Goal: Transaction & Acquisition: Purchase product/service

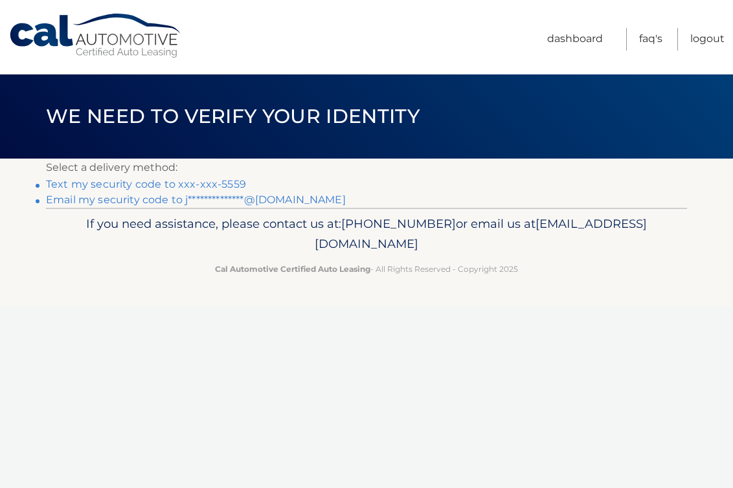
click at [168, 186] on link "Text my security code to xxx-xxx-5559" at bounding box center [146, 184] width 200 height 12
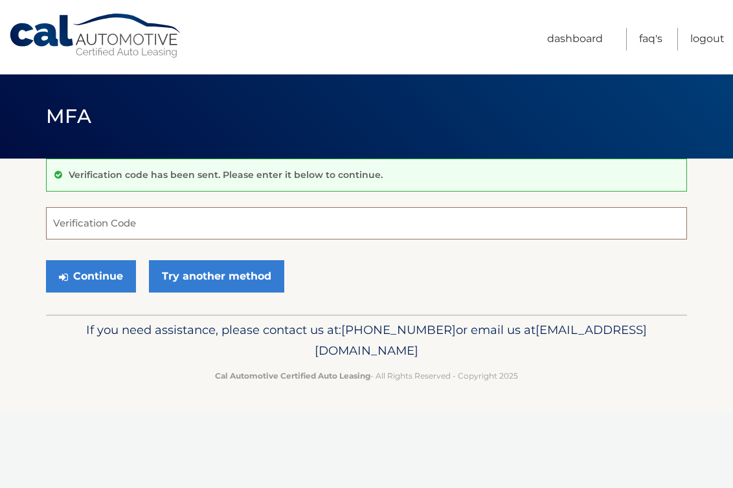
click at [157, 219] on input "Verification Code" at bounding box center [366, 223] width 641 height 32
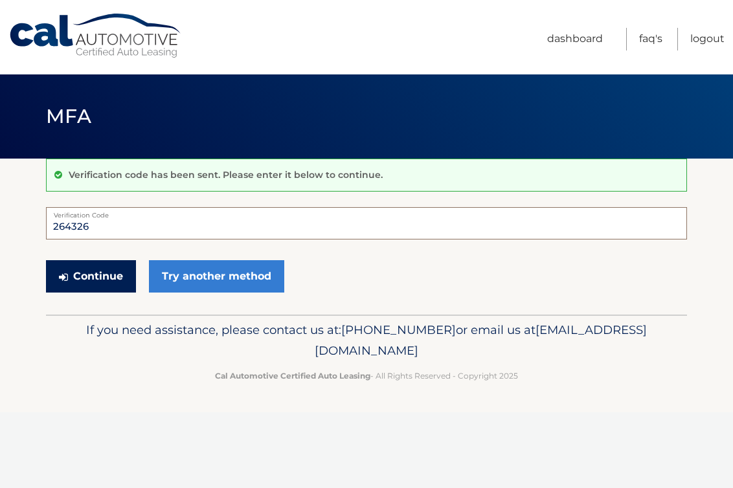
type input "264326"
click at [100, 276] on button "Continue" at bounding box center [91, 276] width 90 height 32
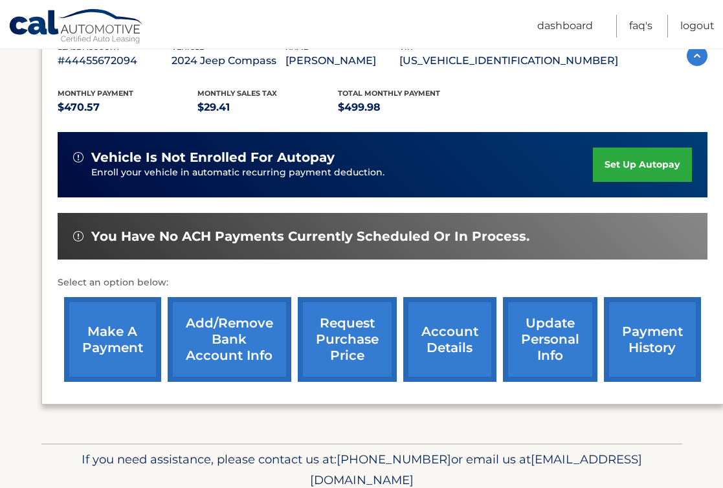
scroll to position [259, 0]
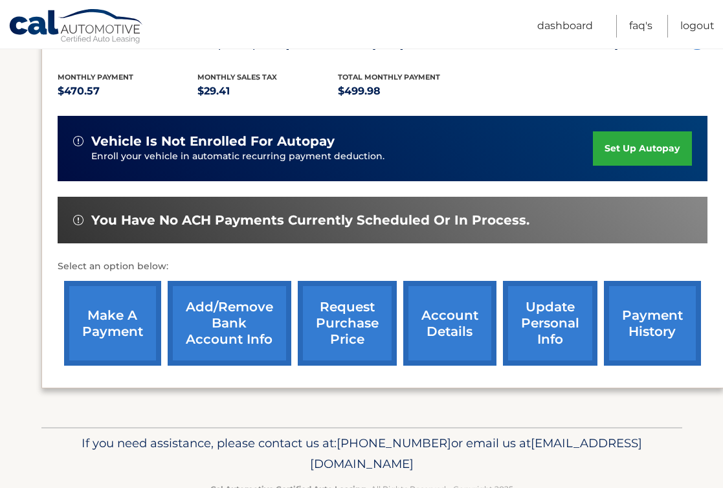
click at [112, 303] on link "make a payment" at bounding box center [112, 323] width 97 height 85
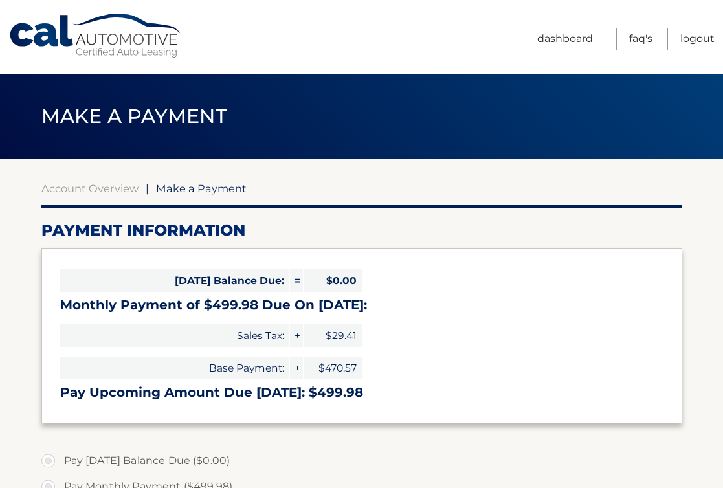
select select "NzI3YzljZGMtMzQwMy00YTE1LWFjZGMtYWRmNTIwMDA1NTIx"
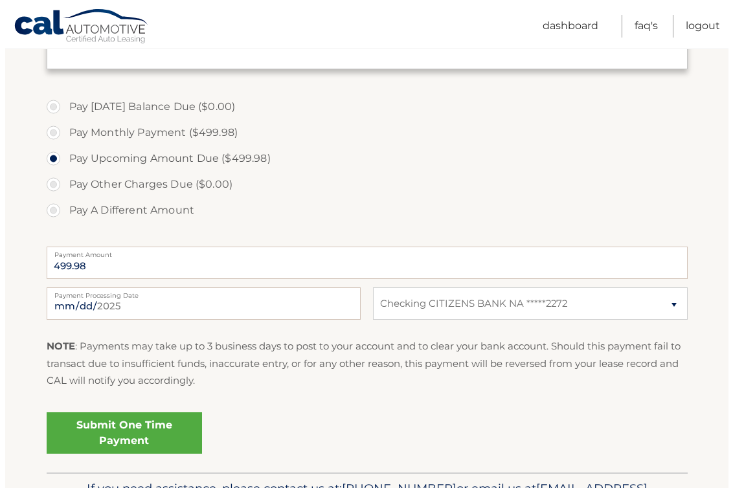
scroll to position [389, 0]
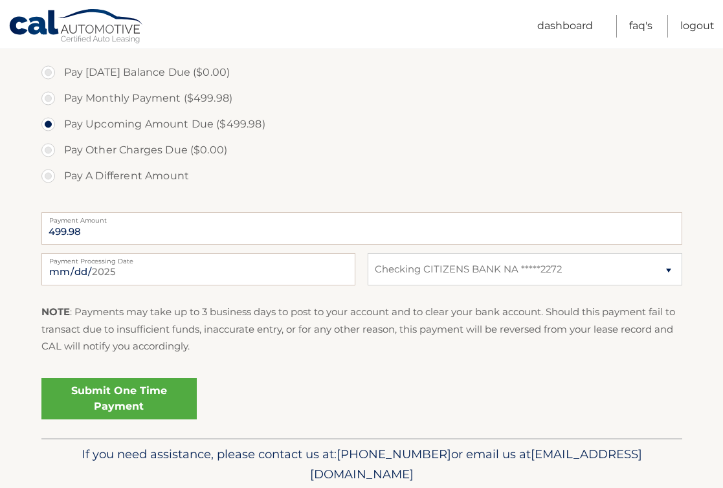
click at [139, 383] on link "Submit One Time Payment" at bounding box center [118, 398] width 155 height 41
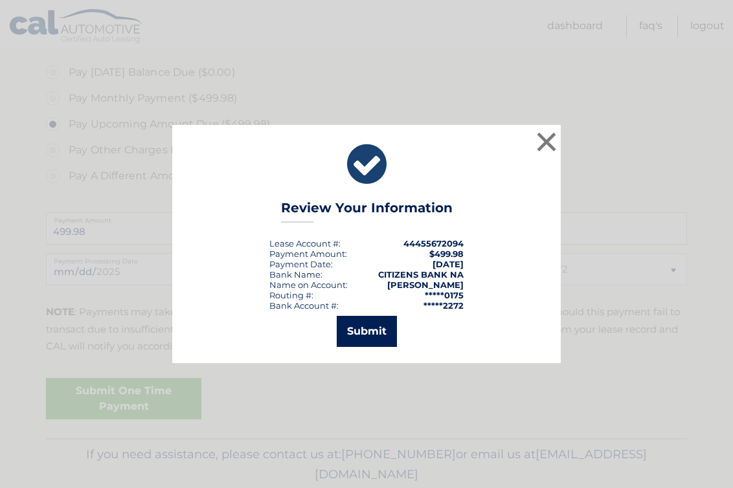
click at [357, 332] on button "Submit" at bounding box center [367, 331] width 60 height 31
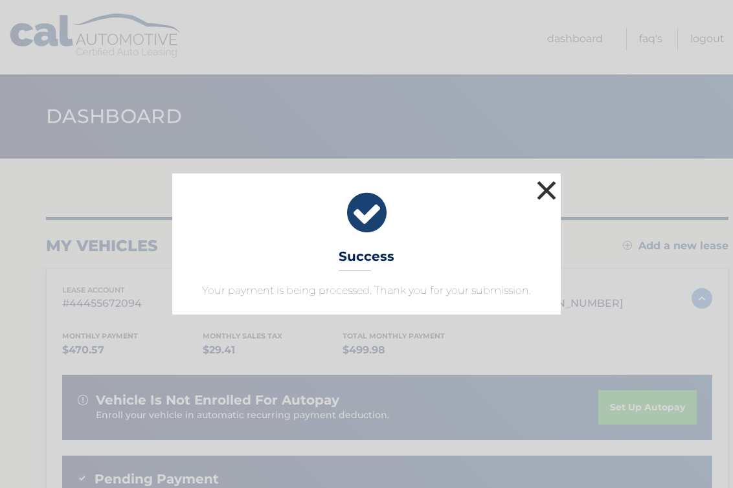
click at [549, 188] on button "×" at bounding box center [547, 190] width 26 height 26
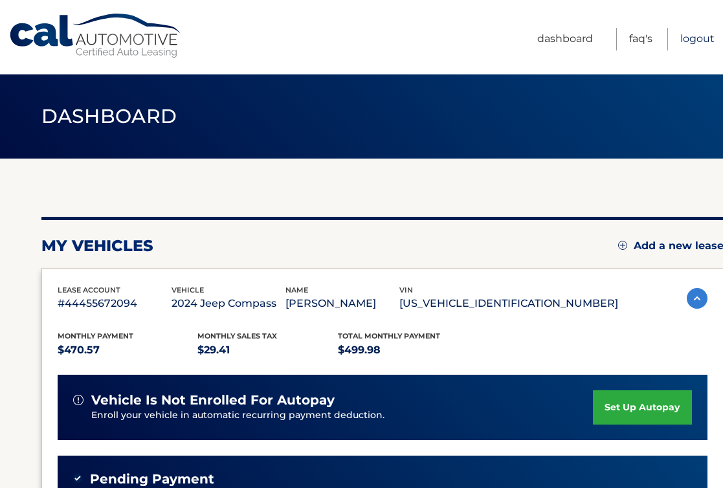
click at [690, 47] on link "Logout" at bounding box center [698, 39] width 34 height 23
